Goal: Task Accomplishment & Management: Use online tool/utility

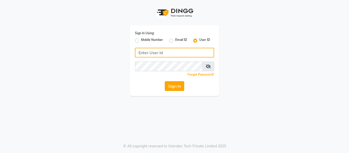
type input "e3904-01"
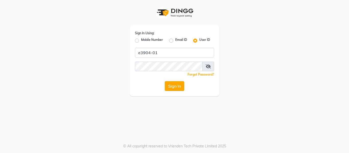
click at [179, 87] on button "Sign In" at bounding box center [174, 86] width 19 height 10
